Goal: Ask a question

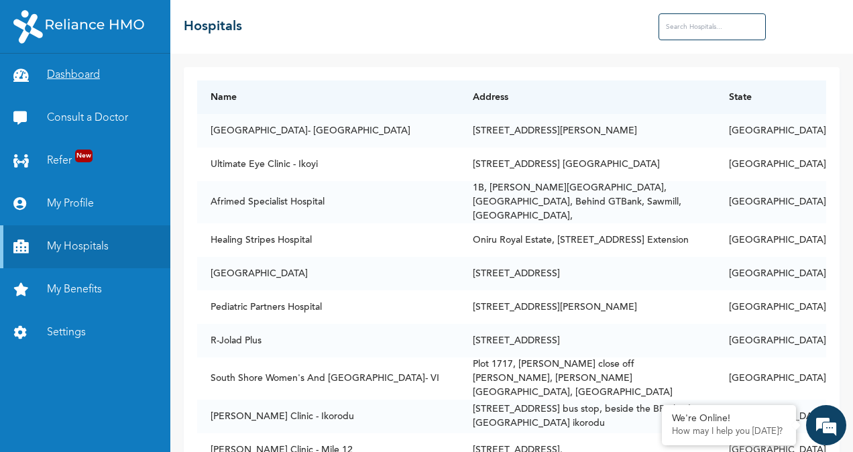
click at [64, 71] on link "Dashboard" at bounding box center [85, 75] width 170 height 43
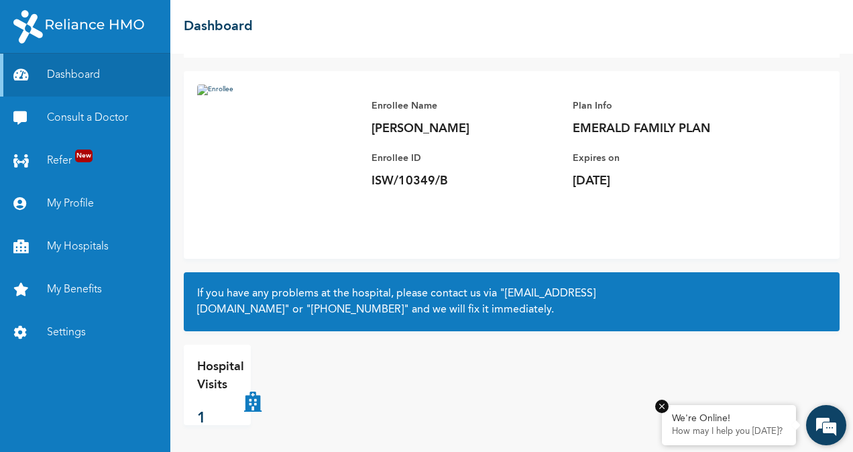
click at [725, 424] on div "We're Online! How may I help you [DATE]?" at bounding box center [729, 425] width 134 height 40
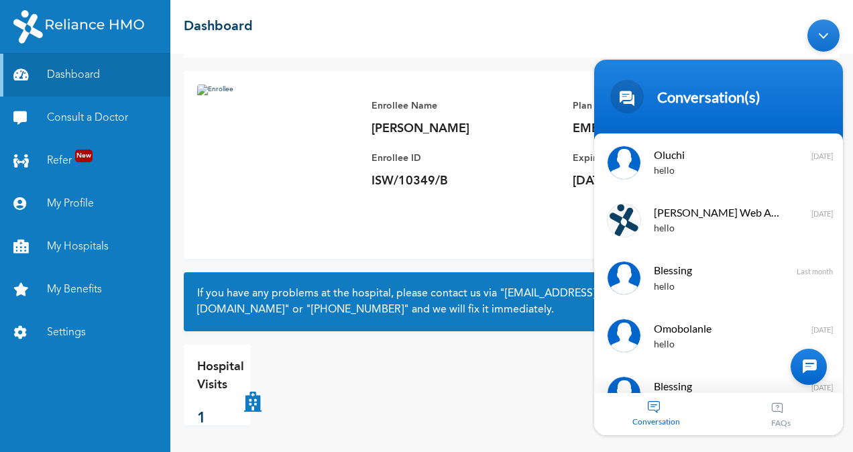
click at [658, 406] on div "Conversation" at bounding box center [656, 413] width 125 height 42
click at [812, 361] on div at bounding box center [808, 366] width 36 height 36
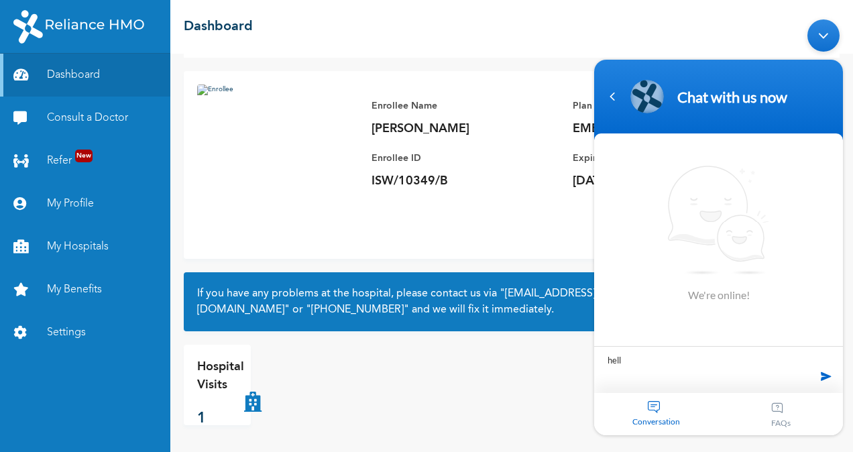
type textarea "hello"
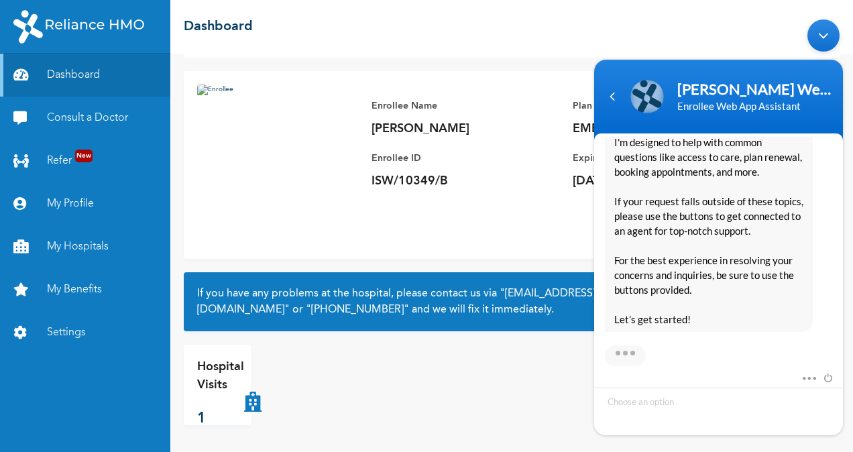
scroll to position [328, 0]
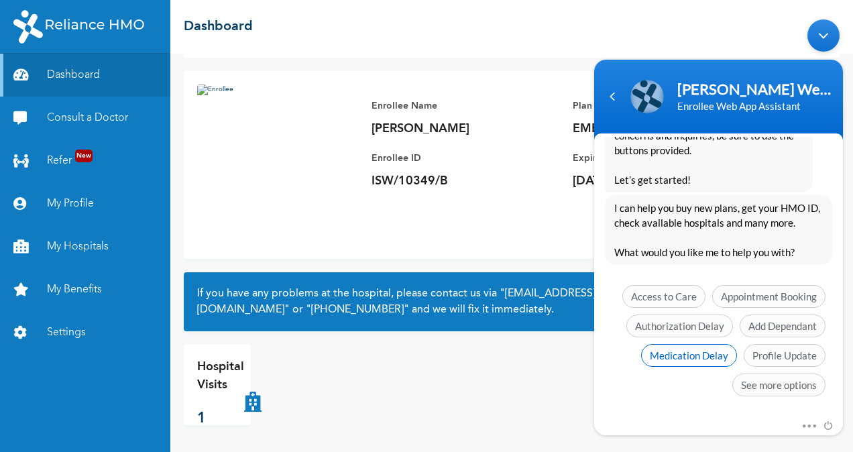
click at [689, 352] on span "Medication Delay" at bounding box center [689, 354] width 96 height 23
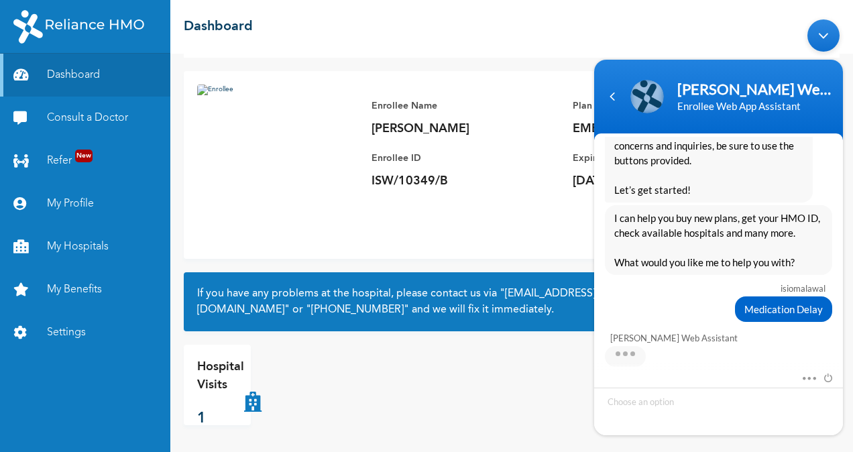
scroll to position [340, 0]
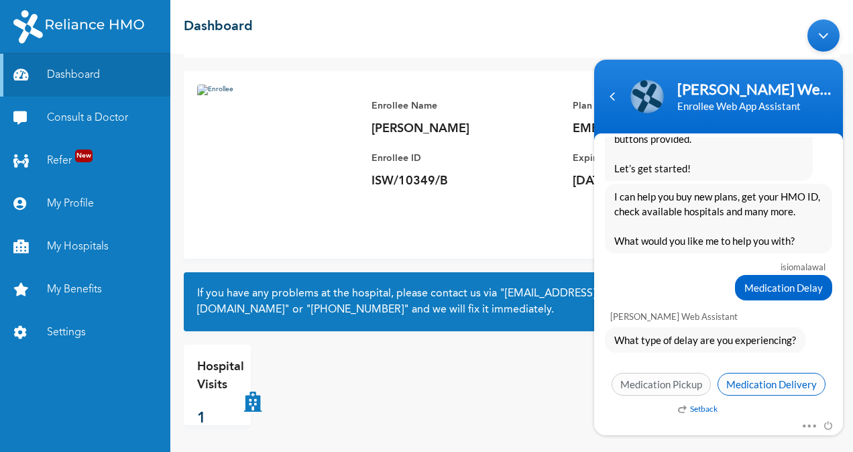
click at [763, 375] on span "Medication Delivery" at bounding box center [771, 383] width 108 height 23
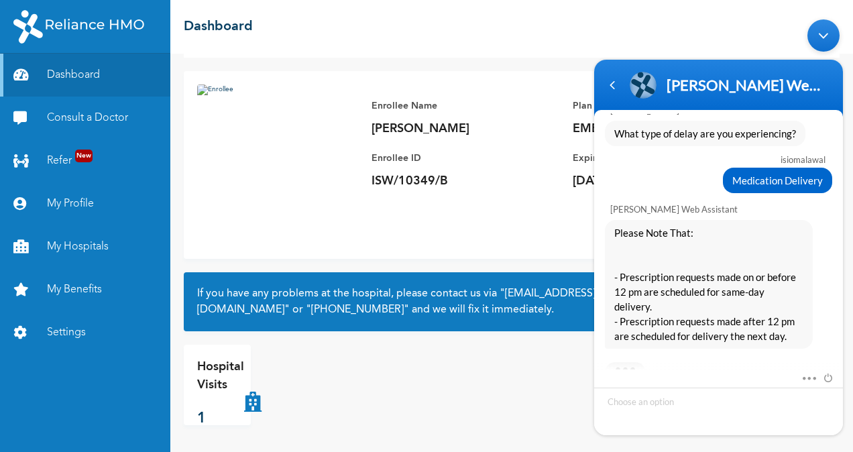
scroll to position [575, 0]
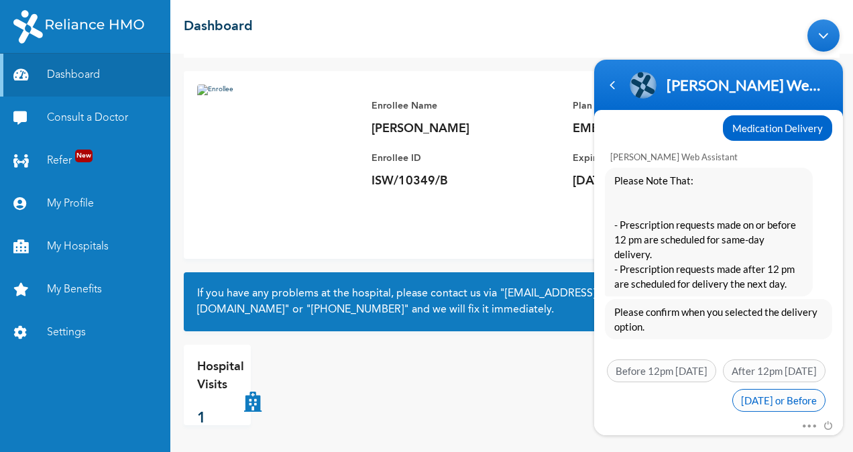
click at [770, 388] on span "[DATE] or Before" at bounding box center [778, 399] width 93 height 23
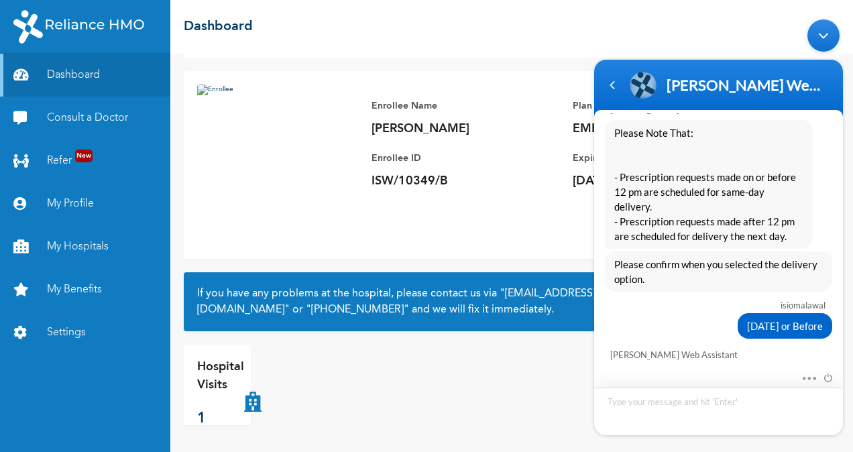
scroll to position [702, 0]
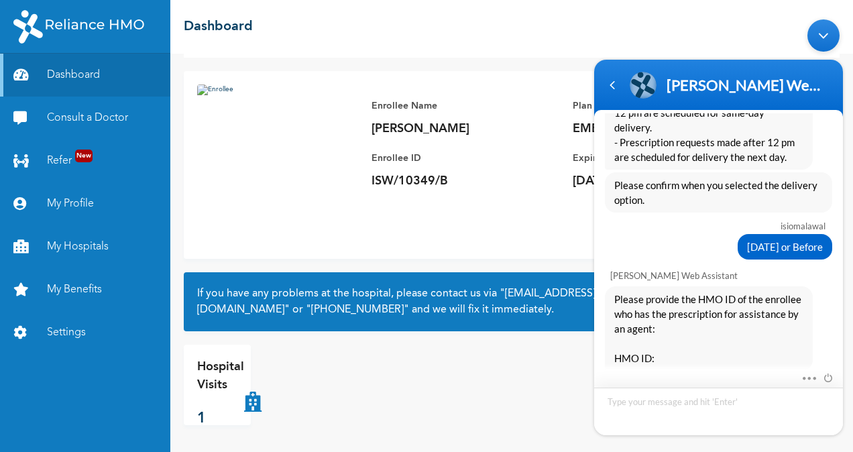
click at [653, 405] on textarea "Type your message and hit 'Enter'" at bounding box center [718, 411] width 249 height 48
type textarea "ISW/10349/B"
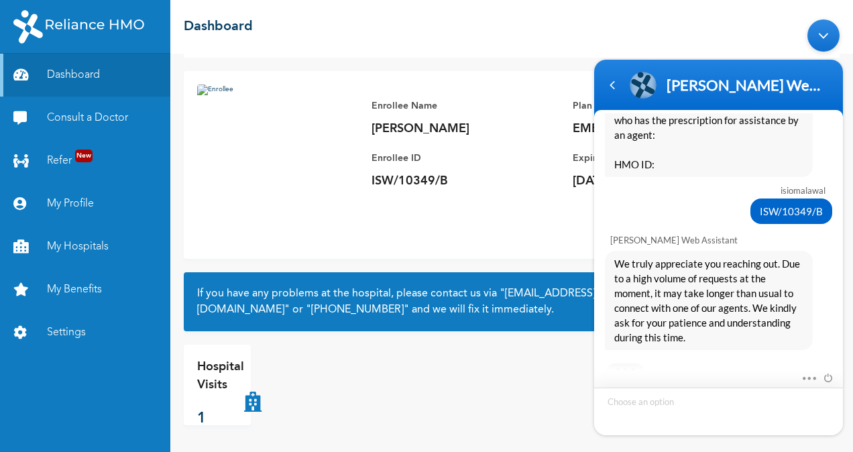
scroll to position [995, 0]
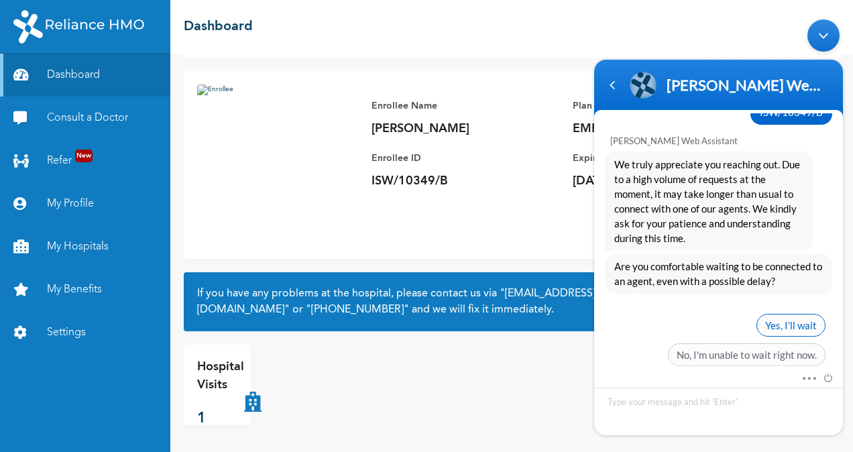
click at [799, 313] on span "Yes, I’ll wait" at bounding box center [790, 324] width 69 height 23
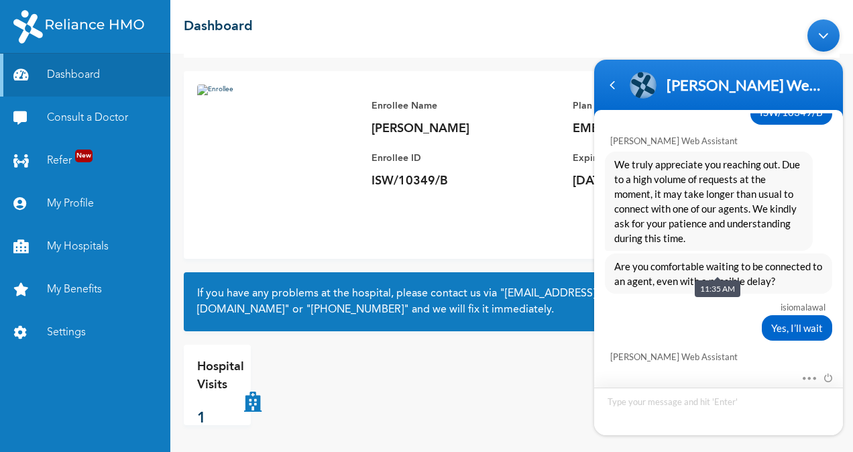
scroll to position [1169, 0]
